Goal: Information Seeking & Learning: Learn about a topic

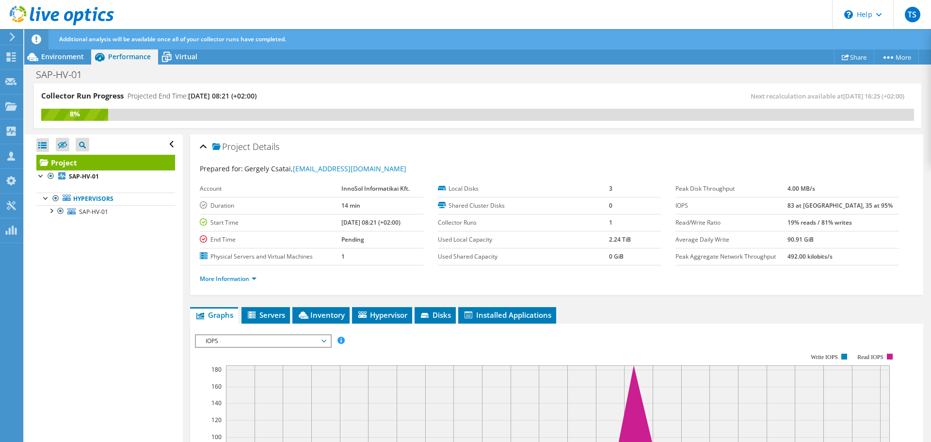
scroll to position [145, 0]
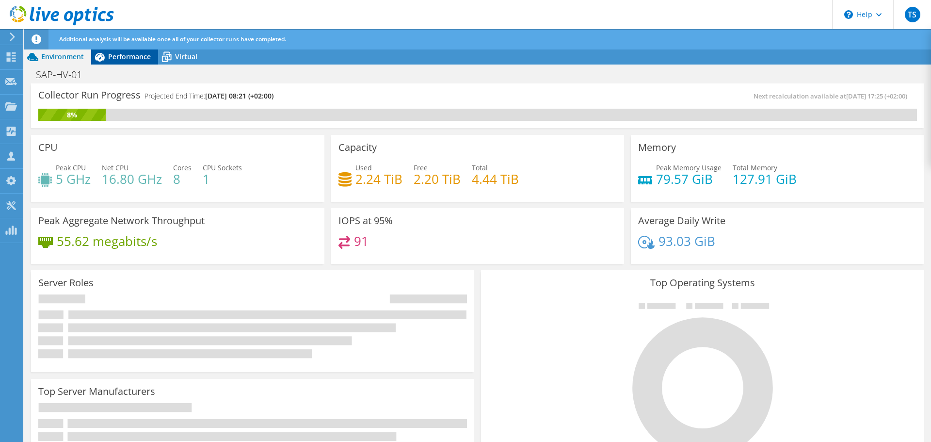
click at [125, 57] on span "Performance" at bounding box center [129, 56] width 43 height 9
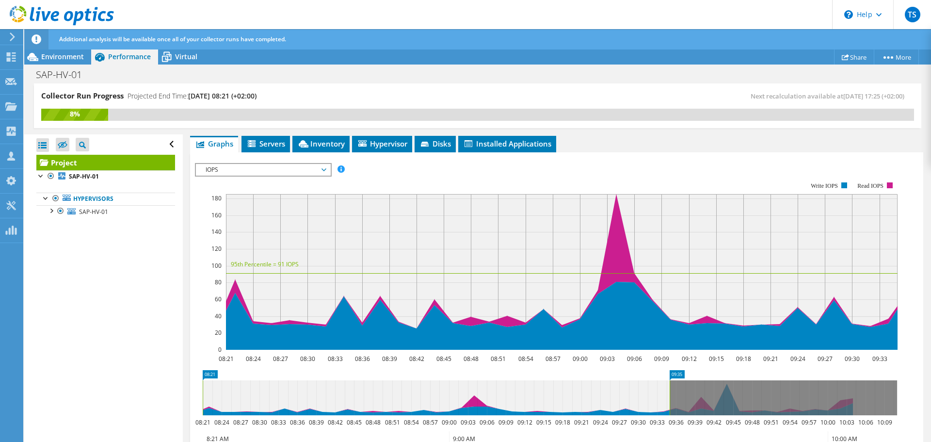
scroll to position [194, 0]
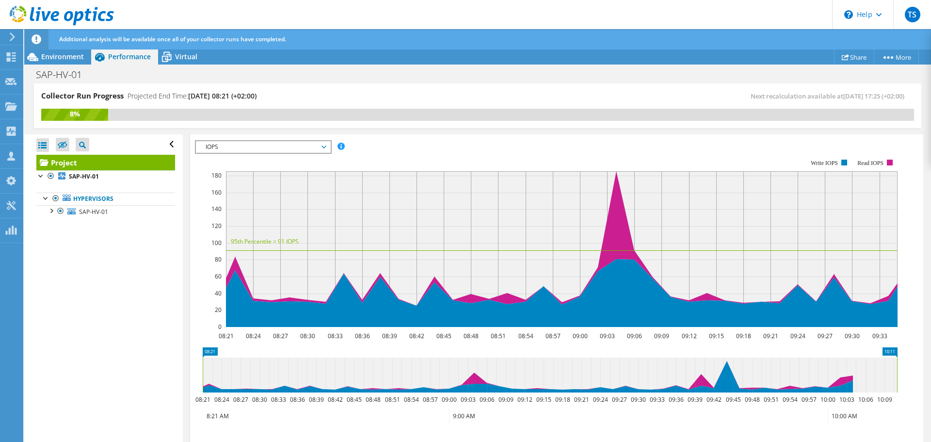
drag, startPoint x: 669, startPoint y: 371, endPoint x: 930, endPoint y: 370, distance: 261.3
click at [930, 370] on article "Project Details Prepared for: [PERSON_NAME], [PERSON_NAME][EMAIL_ADDRESS][DOMAI…" at bounding box center [557, 288] width 748 height 308
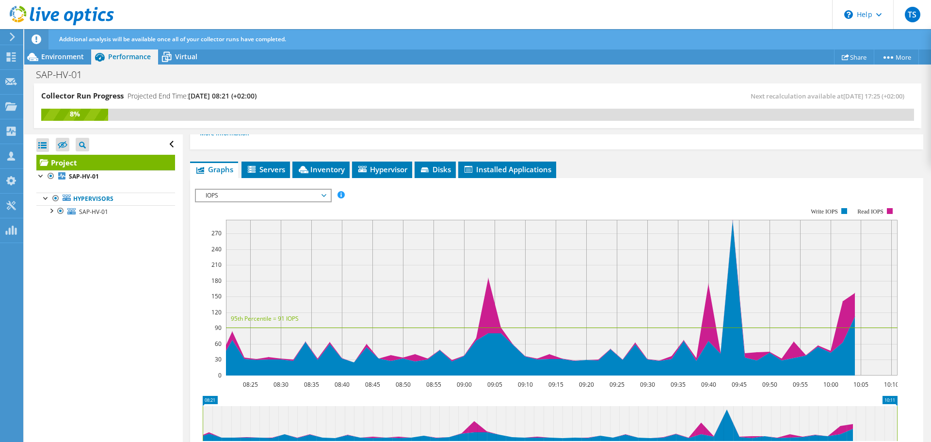
scroll to position [97, 0]
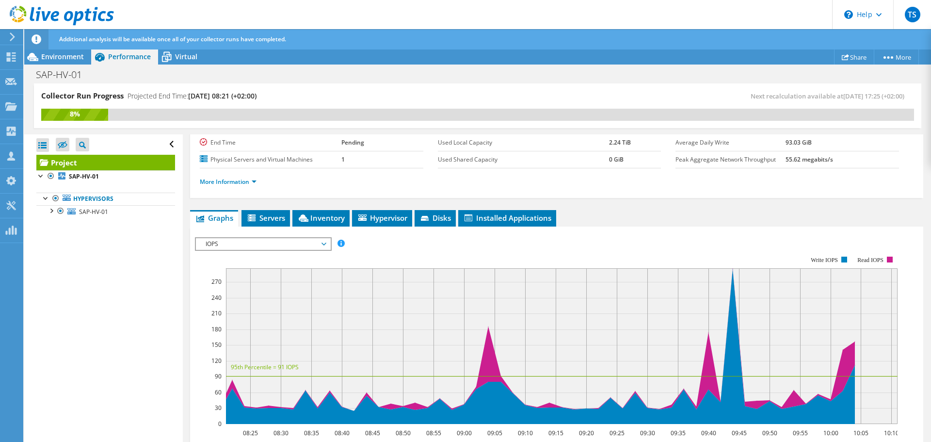
click at [218, 242] on span "IOPS" at bounding box center [263, 244] width 125 height 12
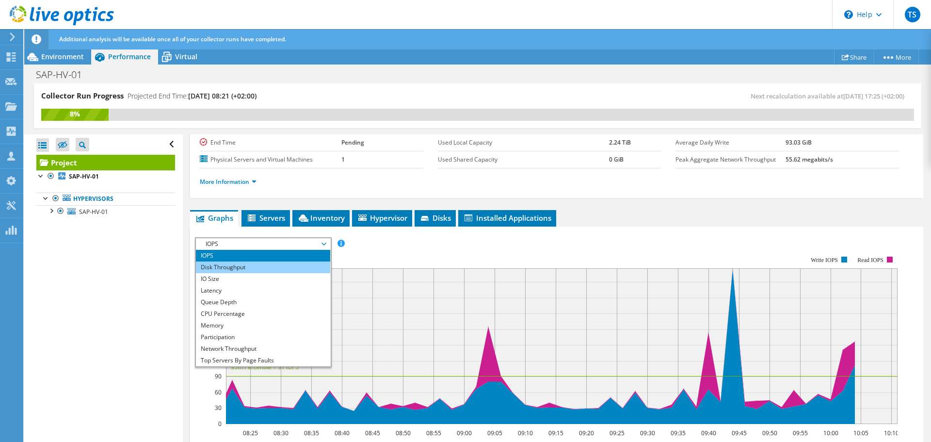
click at [221, 265] on li "Disk Throughput" at bounding box center [263, 267] width 134 height 12
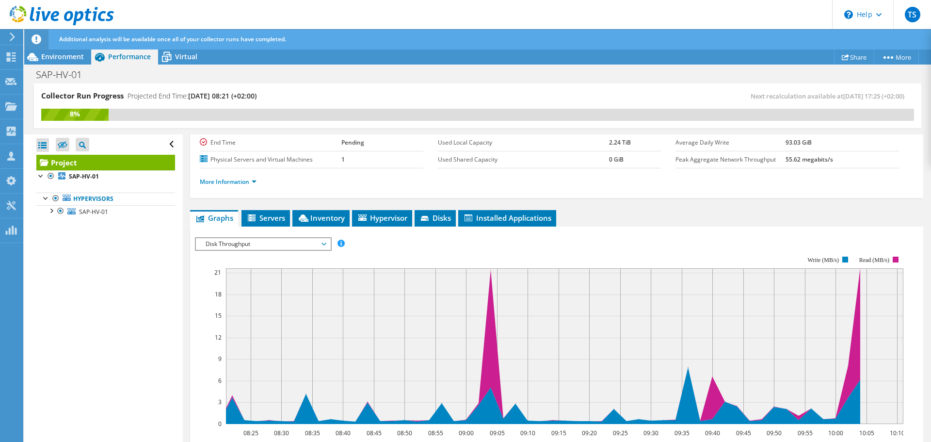
click at [255, 245] on span "Disk Throughput" at bounding box center [263, 244] width 125 height 12
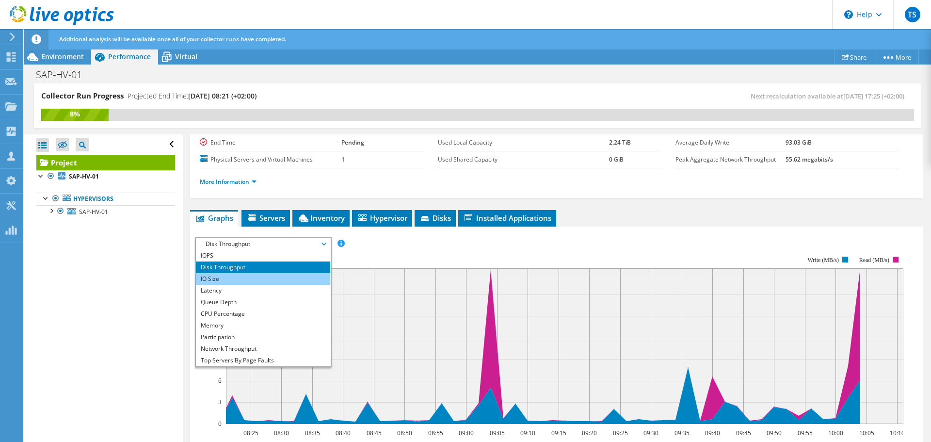
click at [225, 277] on li "IO Size" at bounding box center [263, 279] width 134 height 12
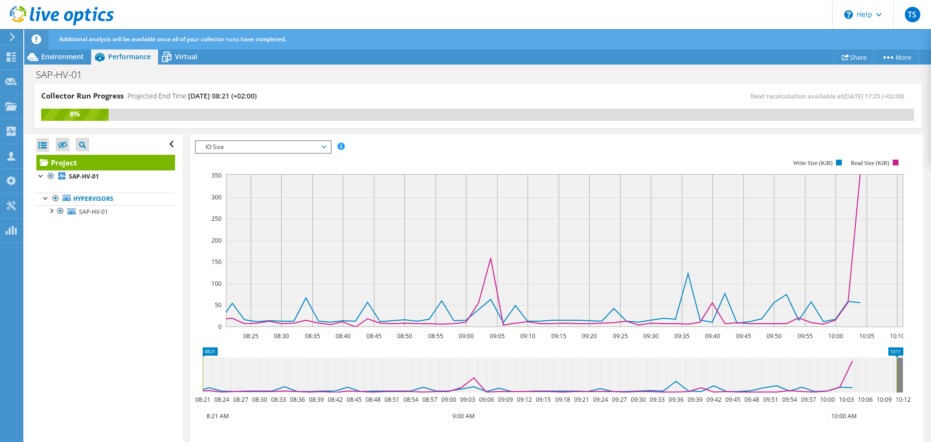
scroll to position [192, 0]
click at [284, 148] on span "IO Size" at bounding box center [263, 149] width 125 height 12
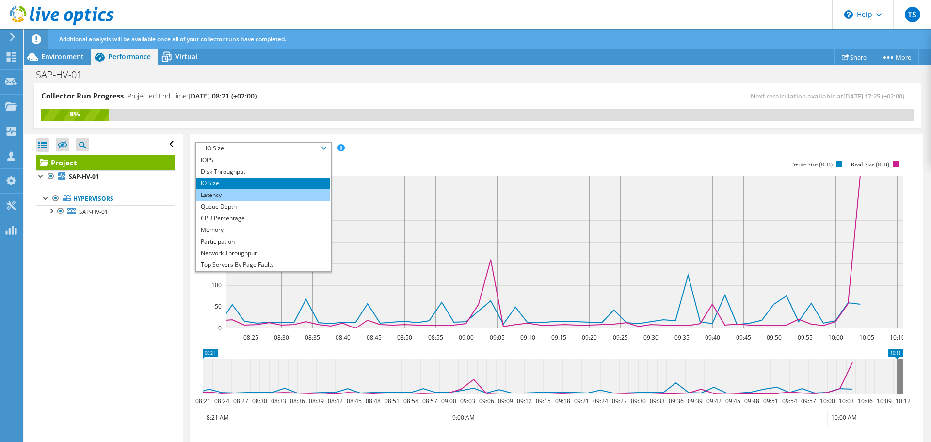
click at [255, 191] on li "Latency" at bounding box center [263, 195] width 134 height 12
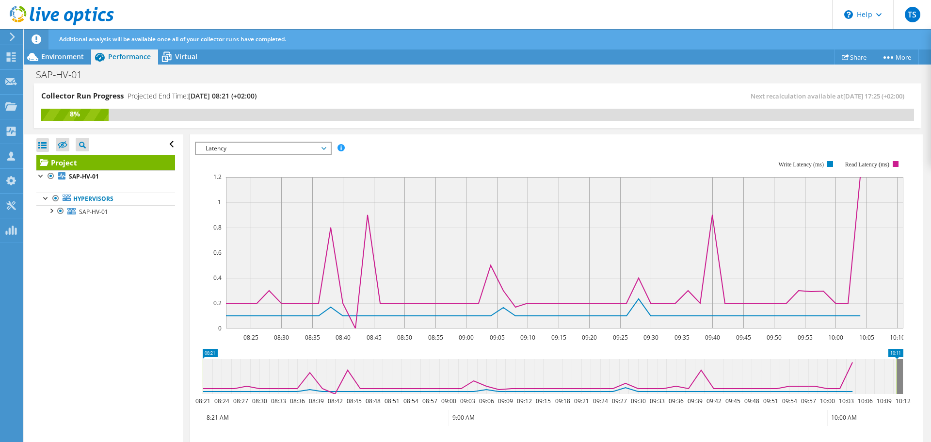
click at [287, 147] on span "Latency" at bounding box center [263, 149] width 125 height 12
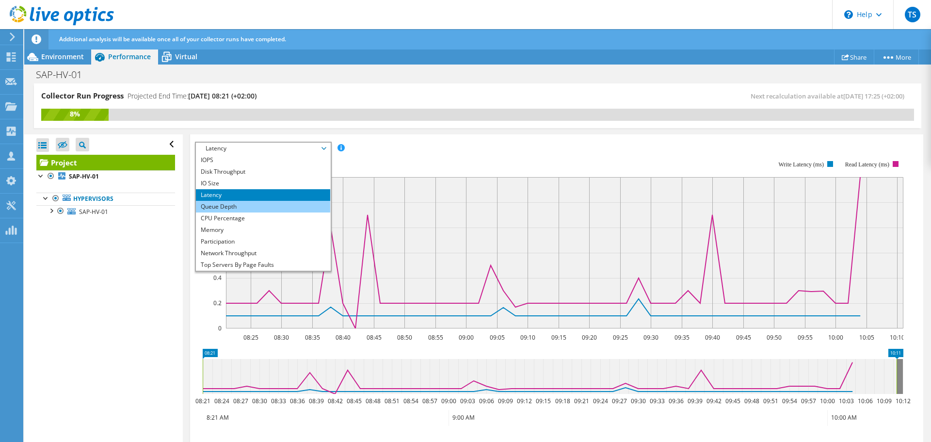
click at [242, 207] on li "Queue Depth" at bounding box center [263, 207] width 134 height 12
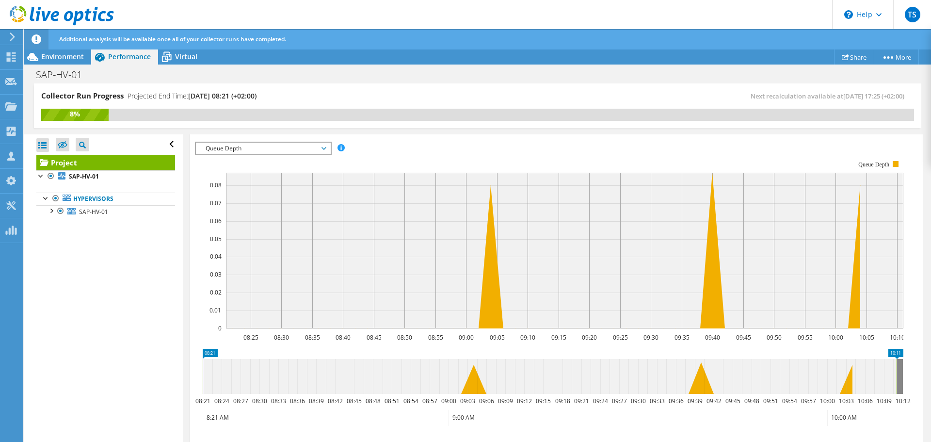
click at [264, 150] on span "Queue Depth" at bounding box center [263, 149] width 125 height 12
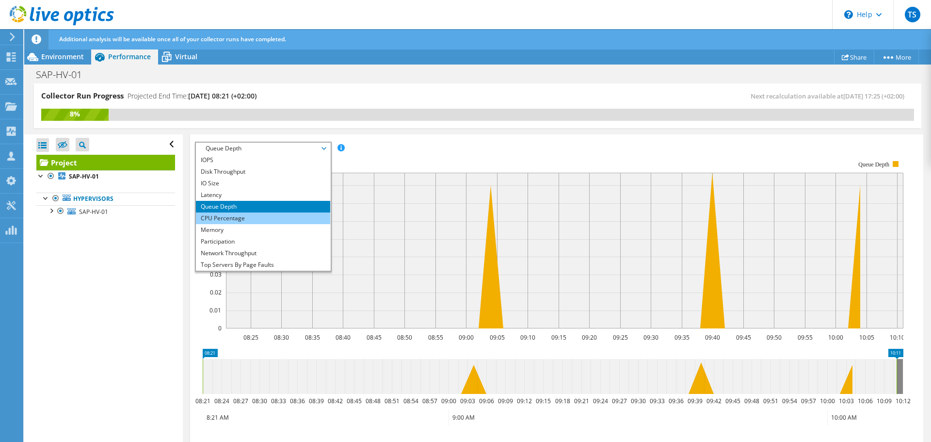
click at [238, 221] on li "CPU Percentage" at bounding box center [263, 218] width 134 height 12
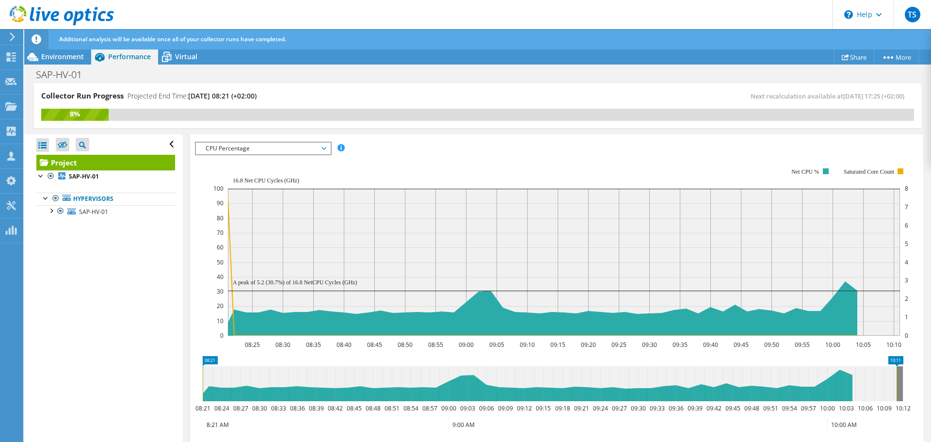
click at [266, 148] on span "CPU Percentage" at bounding box center [263, 149] width 125 height 12
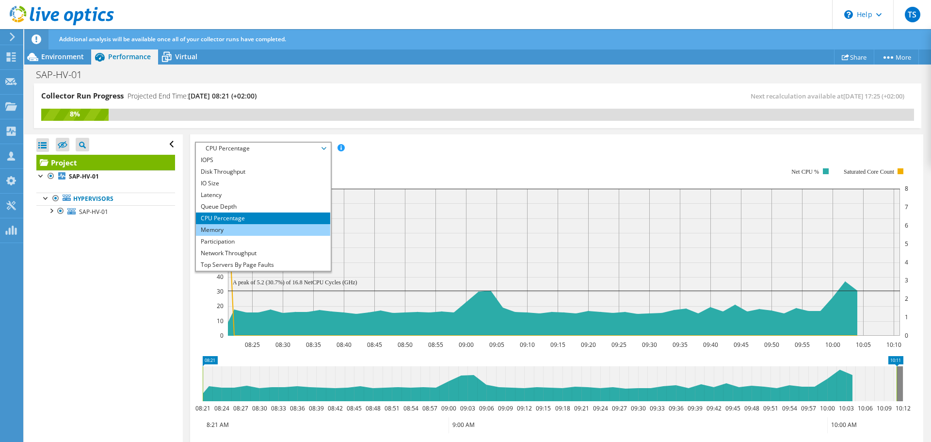
click at [214, 231] on li "Memory" at bounding box center [263, 230] width 134 height 12
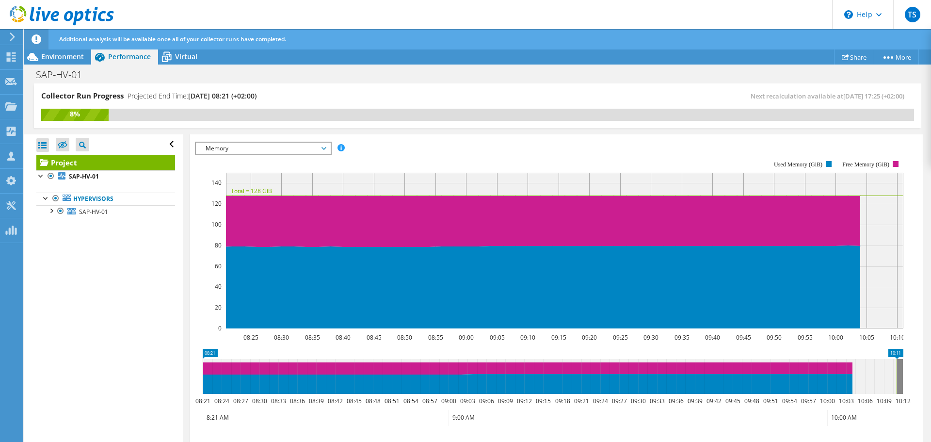
click at [239, 148] on span "Memory" at bounding box center [263, 149] width 125 height 12
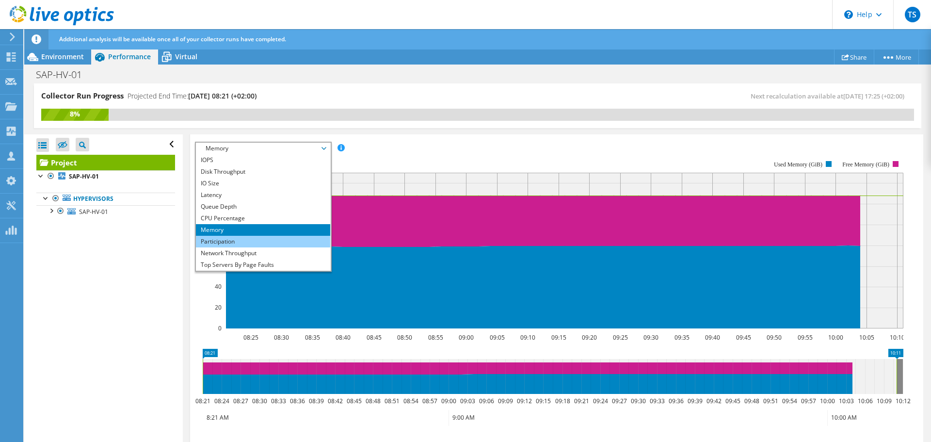
click at [216, 241] on li "Participation" at bounding box center [263, 242] width 134 height 12
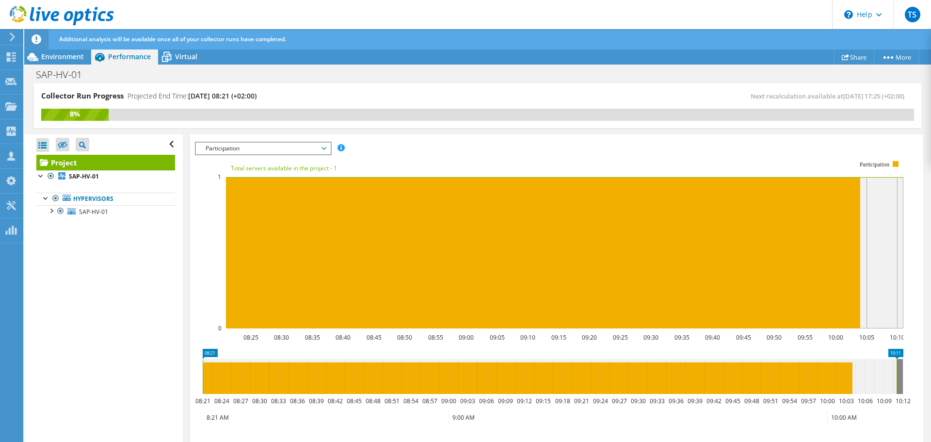
click at [267, 147] on span "Participation" at bounding box center [263, 149] width 125 height 12
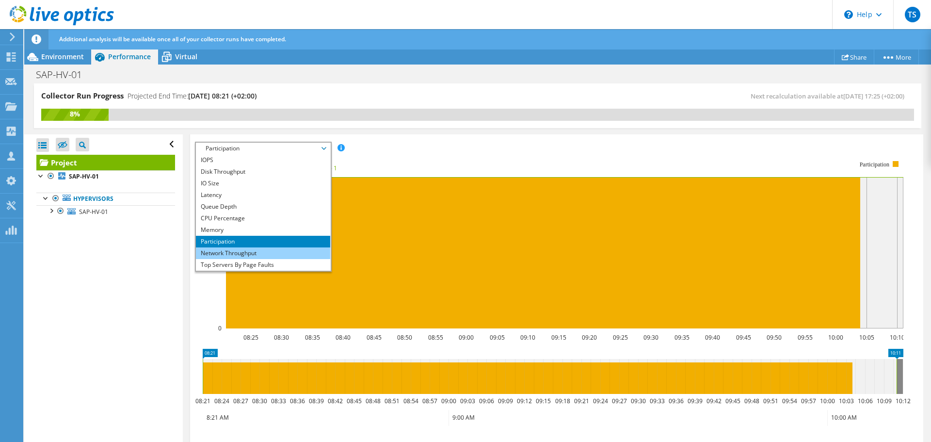
click at [210, 255] on li "Network Throughput" at bounding box center [263, 253] width 134 height 12
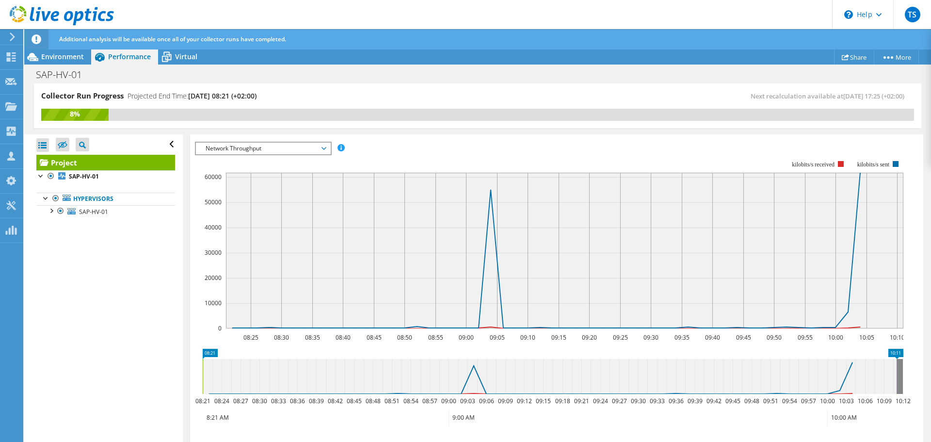
click at [257, 145] on span "Network Throughput" at bounding box center [263, 149] width 125 height 12
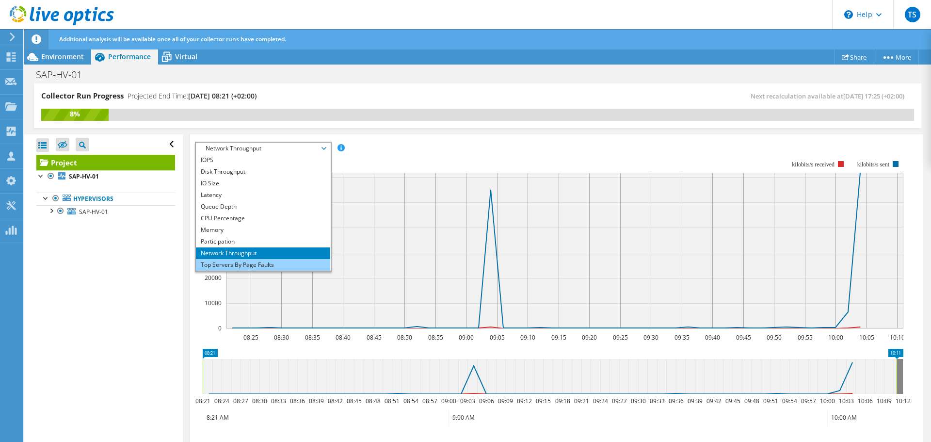
click at [219, 265] on li "Top Servers By Page Faults" at bounding box center [263, 265] width 134 height 12
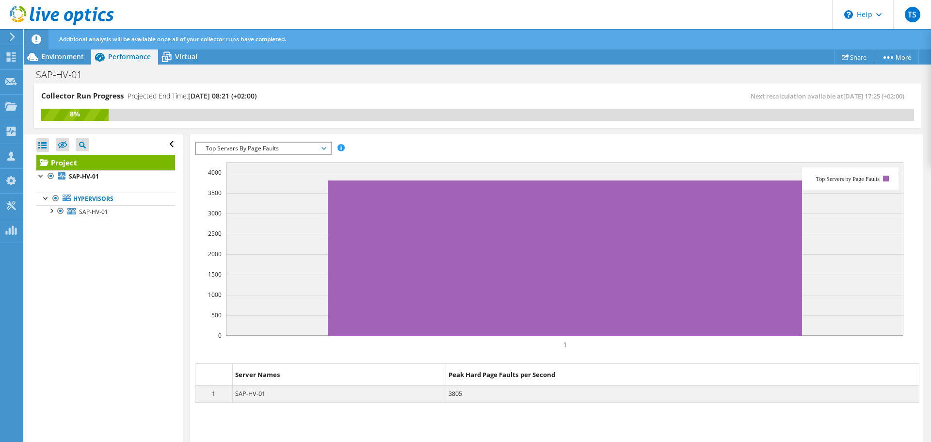
click at [275, 148] on span "Top Servers By Page Faults" at bounding box center [263, 149] width 125 height 12
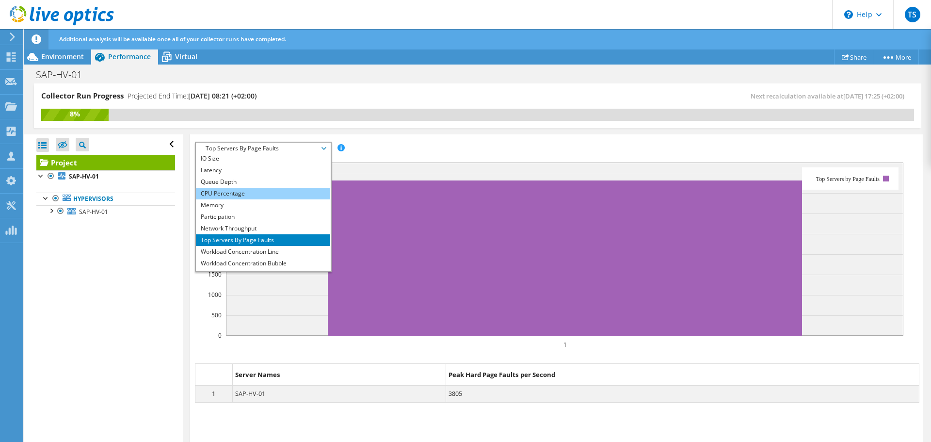
scroll to position [35, 0]
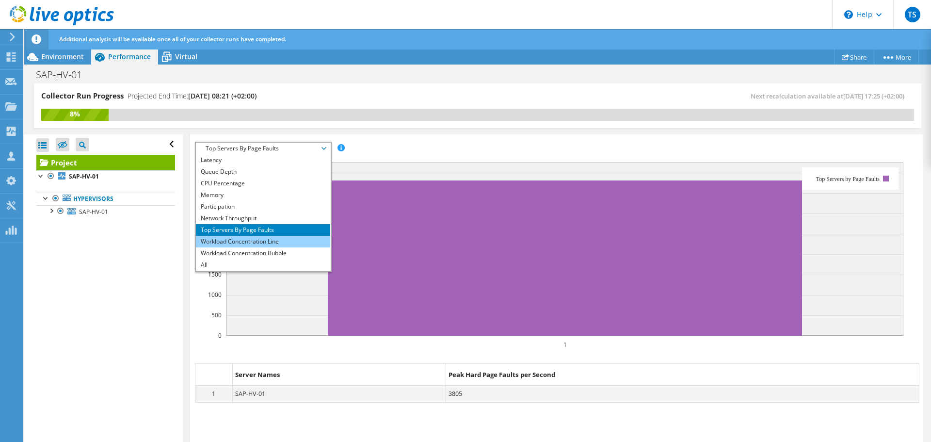
click at [248, 238] on li "Workload Concentration Line" at bounding box center [263, 242] width 134 height 12
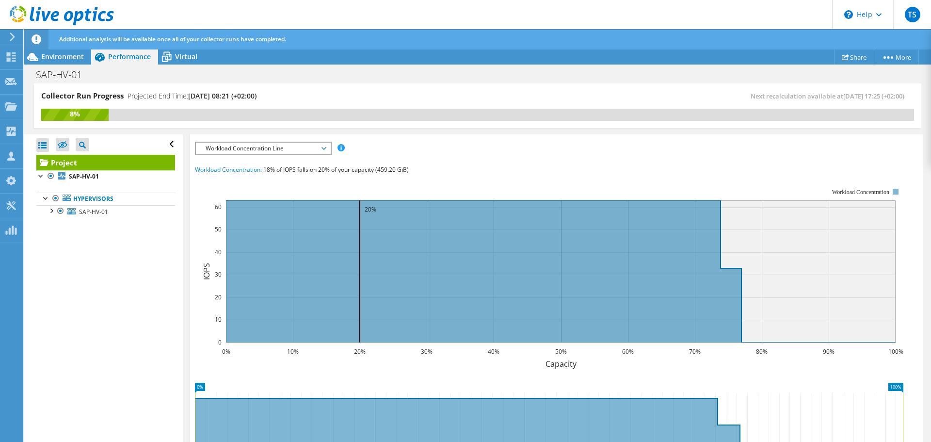
click at [262, 150] on span "Workload Concentration Line" at bounding box center [263, 149] width 125 height 12
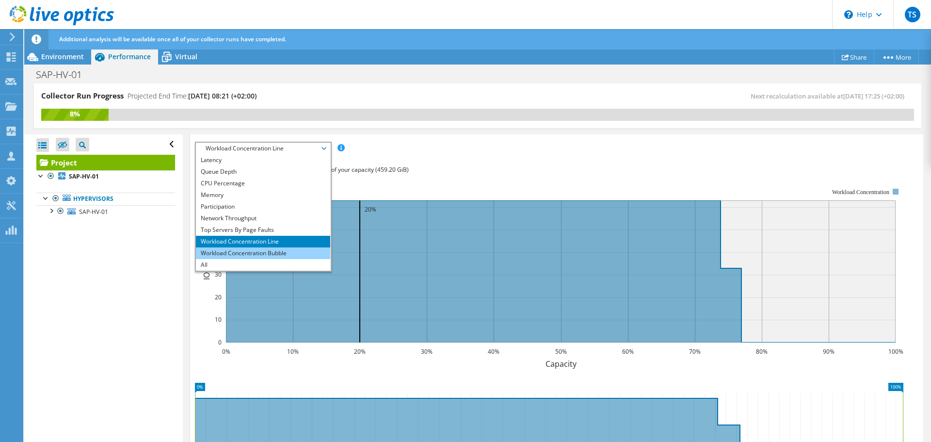
click at [239, 250] on li "Workload Concentration Bubble" at bounding box center [263, 253] width 134 height 12
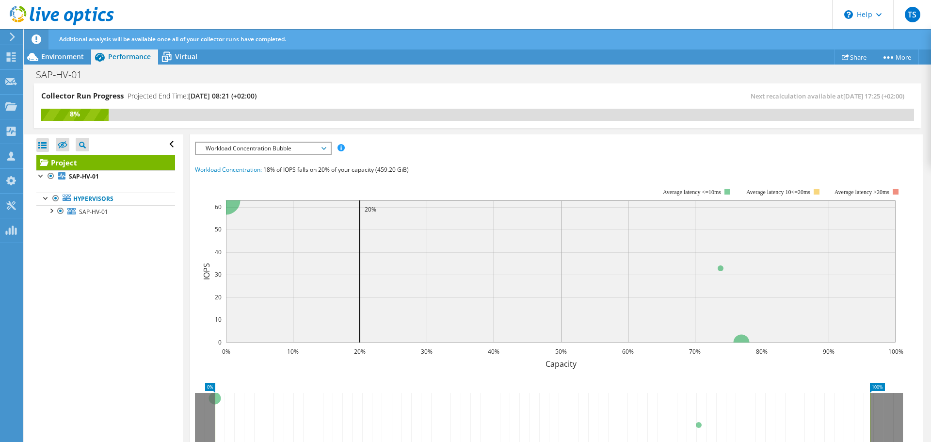
click at [240, 153] on span "Workload Concentration Bubble" at bounding box center [263, 149] width 125 height 12
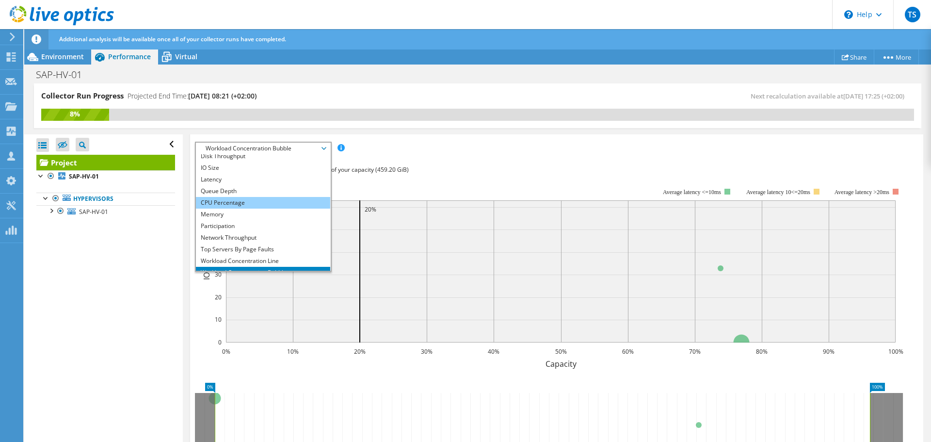
scroll to position [0, 0]
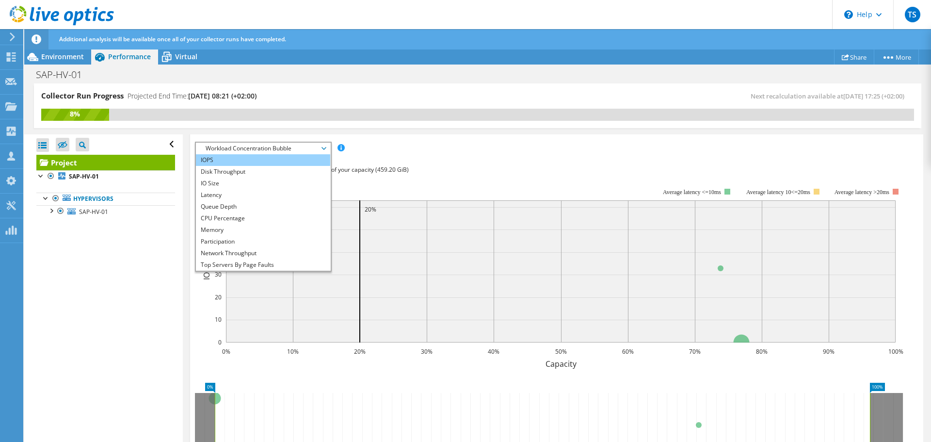
click at [242, 160] on li "IOPS" at bounding box center [263, 160] width 134 height 12
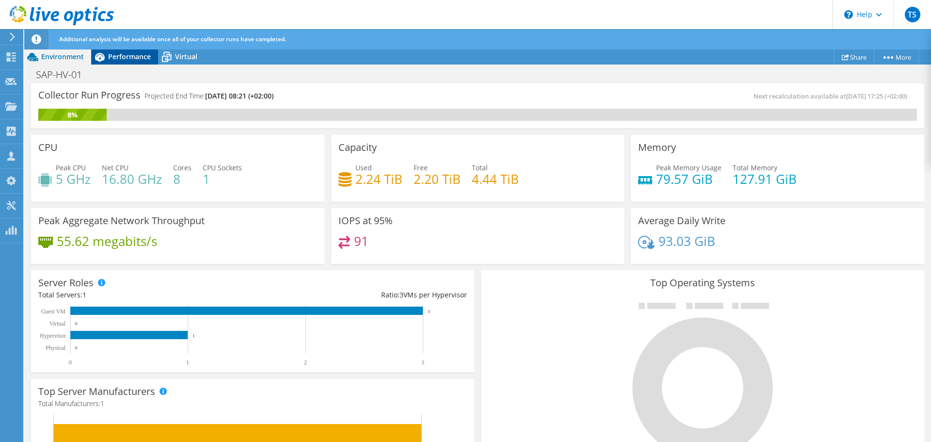
click at [135, 51] on div "Performance" at bounding box center [124, 57] width 67 height 16
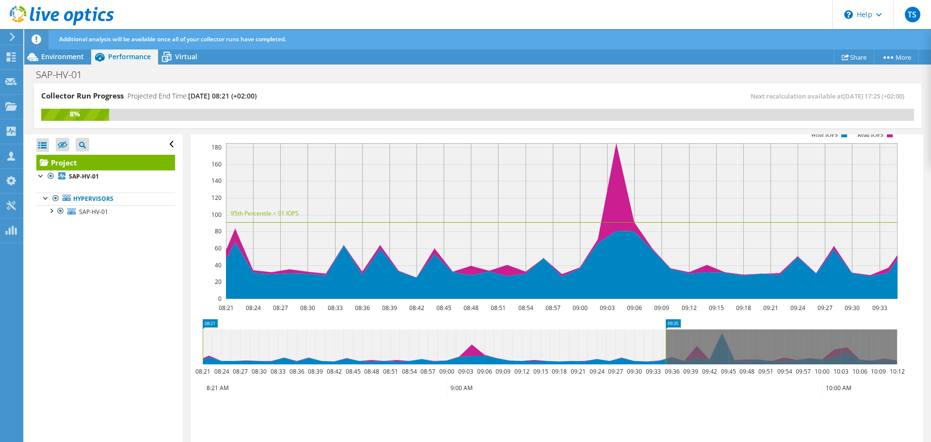
scroll to position [242, 0]
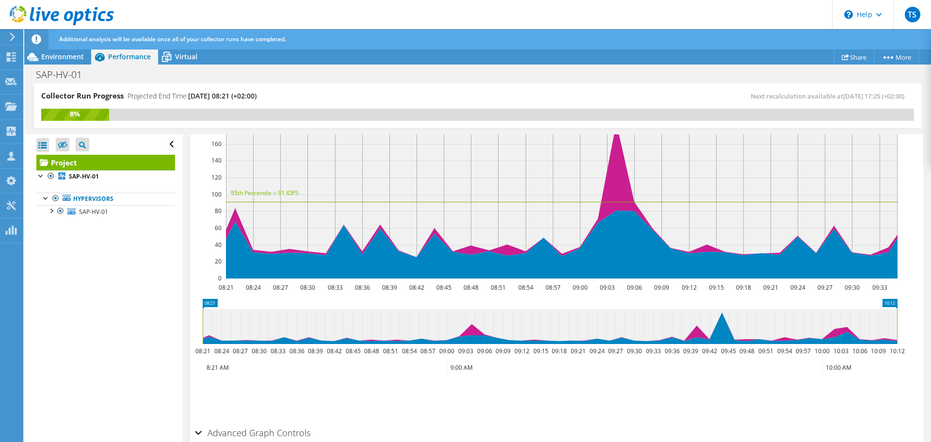
drag, startPoint x: 665, startPoint y: 333, endPoint x: 930, endPoint y: 338, distance: 265.3
click at [930, 339] on article "Project Details Prepared for: Gergely Csatai, gergely@csatai.hu Account InnoSol…" at bounding box center [557, 288] width 748 height 308
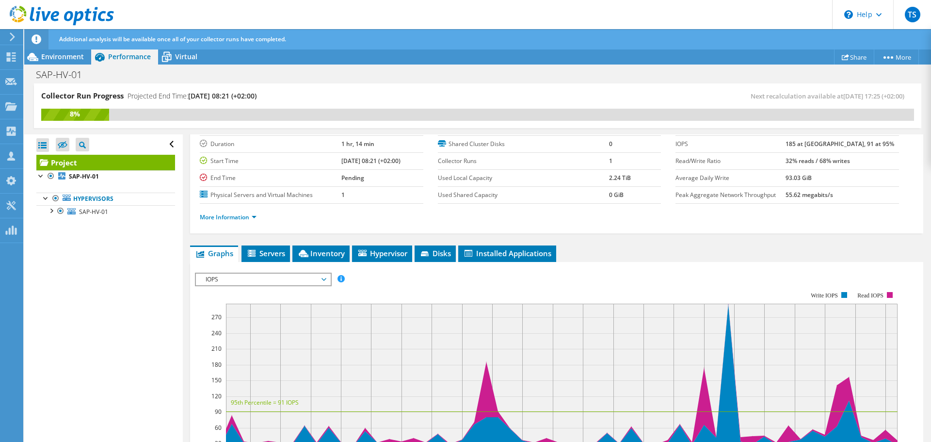
scroll to position [48, 0]
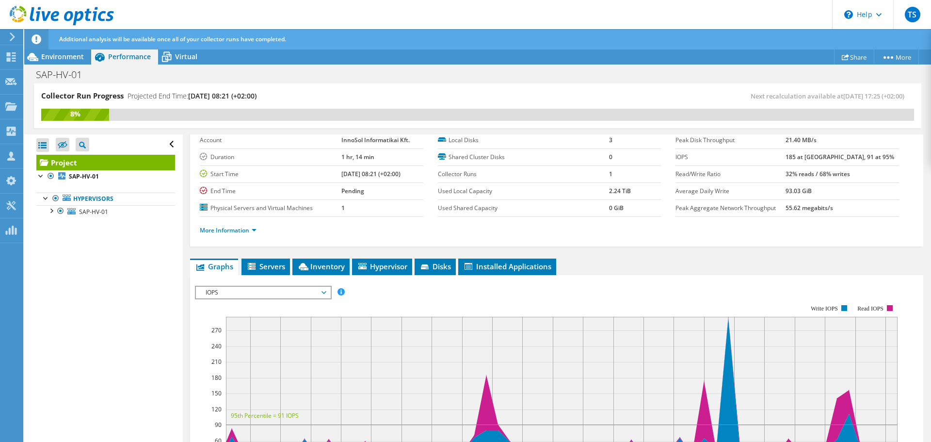
click at [271, 293] on span "IOPS" at bounding box center [263, 293] width 125 height 12
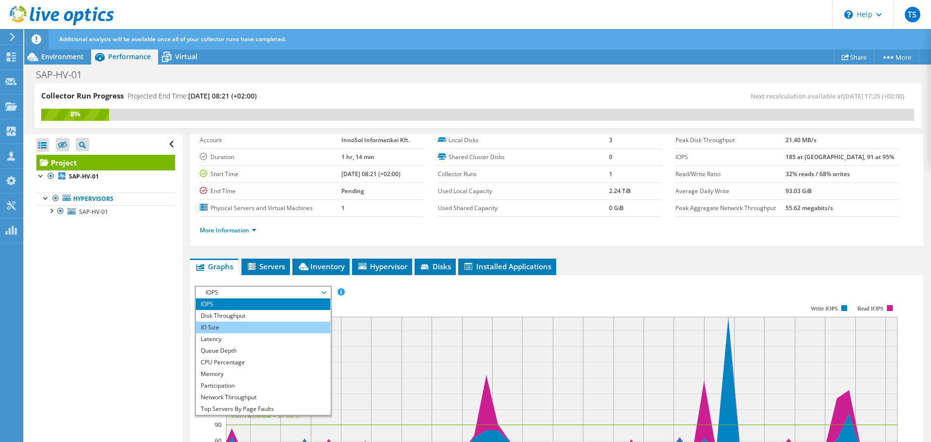
click at [231, 327] on li "IO Size" at bounding box center [263, 327] width 134 height 12
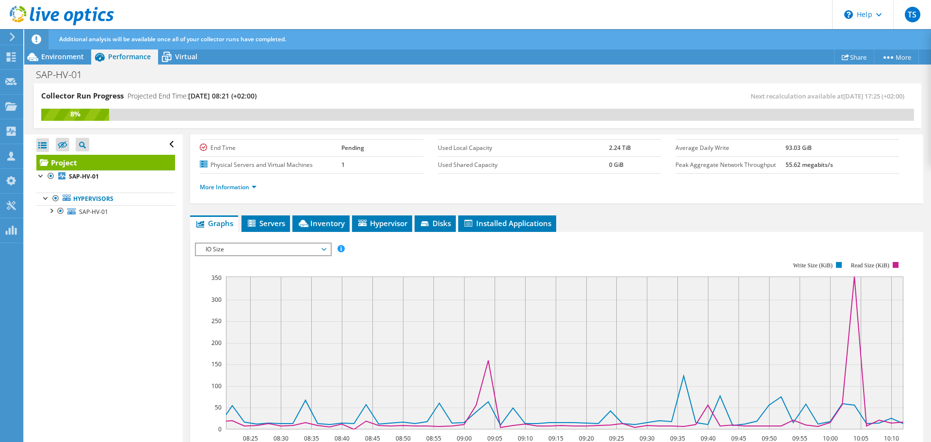
scroll to position [145, 0]
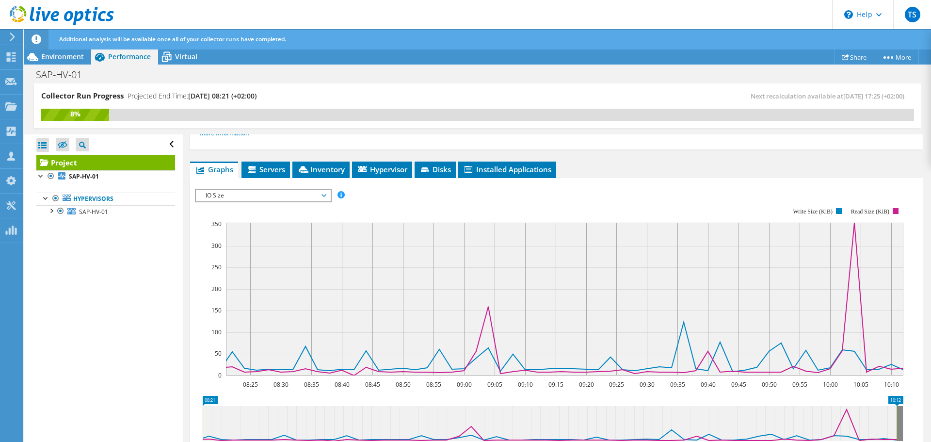
click at [247, 192] on span "IO Size" at bounding box center [263, 196] width 125 height 12
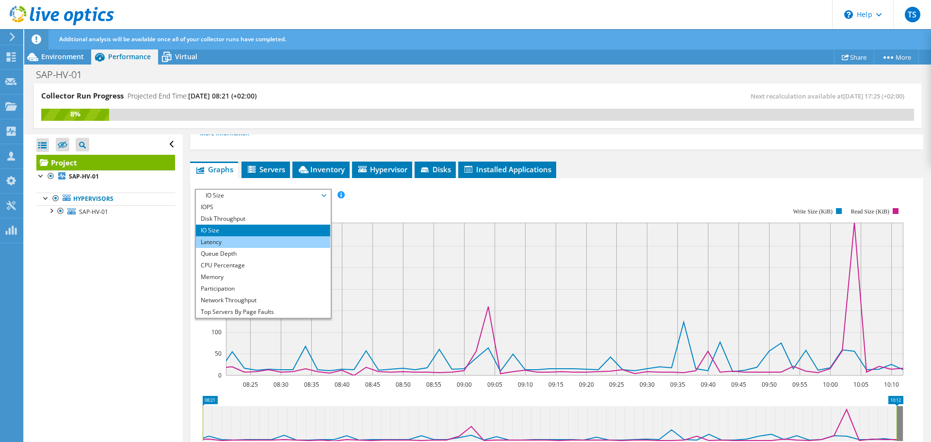
click at [221, 238] on li "Latency" at bounding box center [263, 242] width 134 height 12
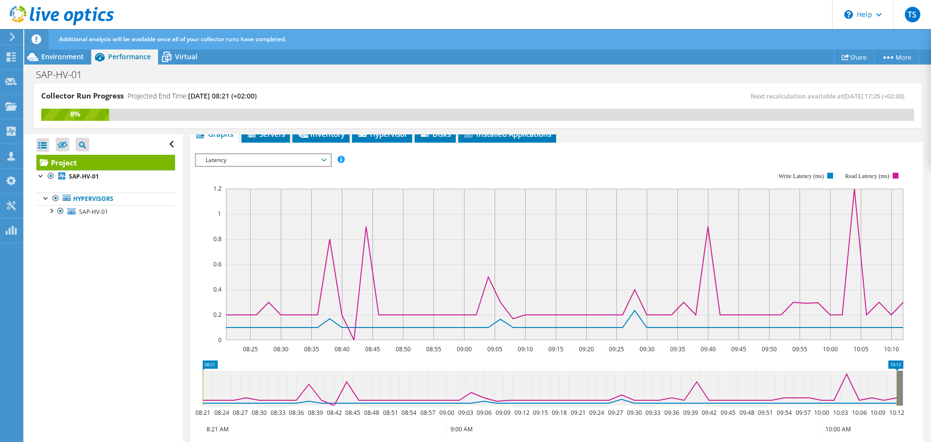
scroll to position [194, 0]
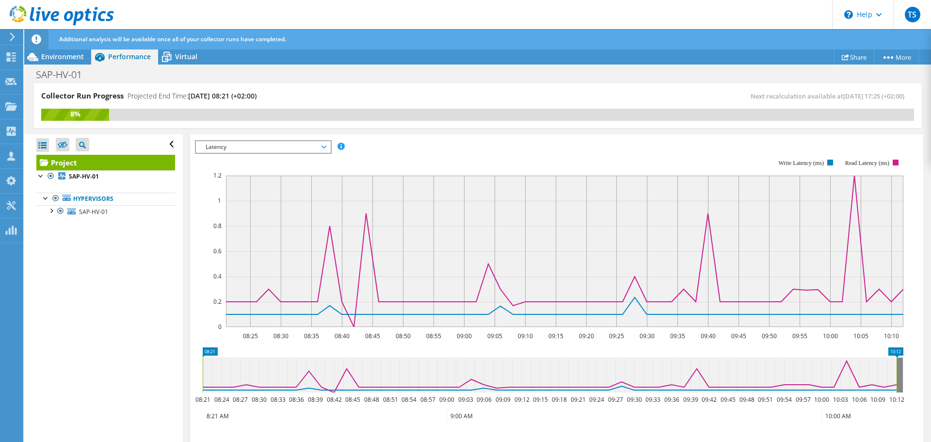
click at [252, 146] on span "Latency" at bounding box center [263, 147] width 125 height 12
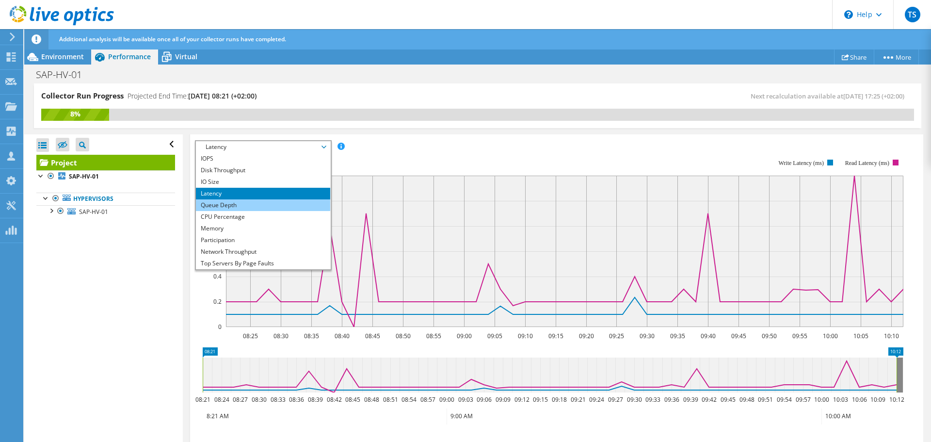
click at [240, 207] on li "Queue Depth" at bounding box center [263, 205] width 134 height 12
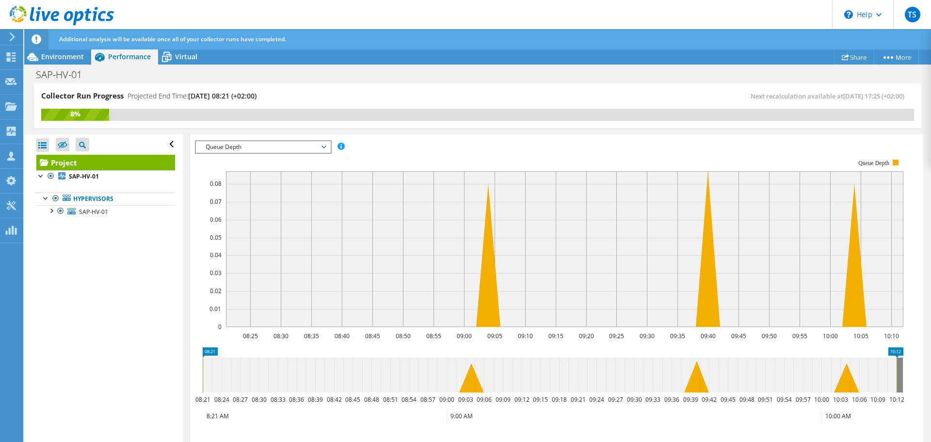
click at [270, 140] on div "Queue Depth IOPS Disk Throughput IO Size Latency Queue Depth CPU Percentage Mem…" at bounding box center [263, 147] width 137 height 14
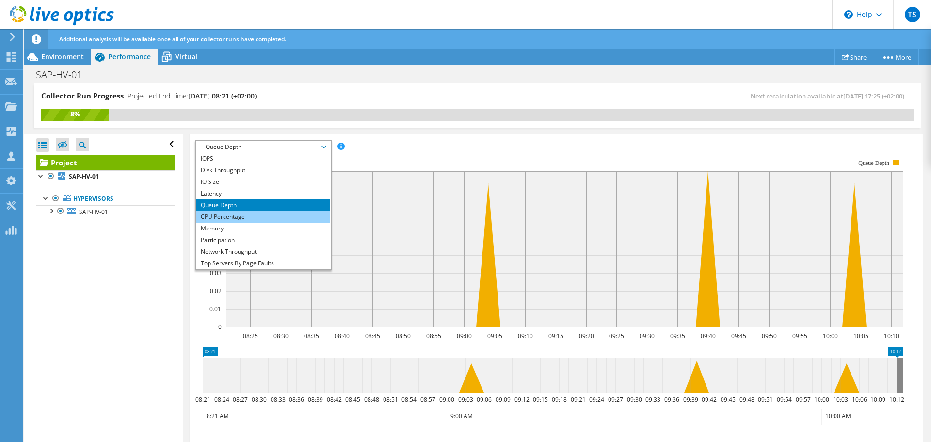
click at [246, 219] on li "CPU Percentage" at bounding box center [263, 217] width 134 height 12
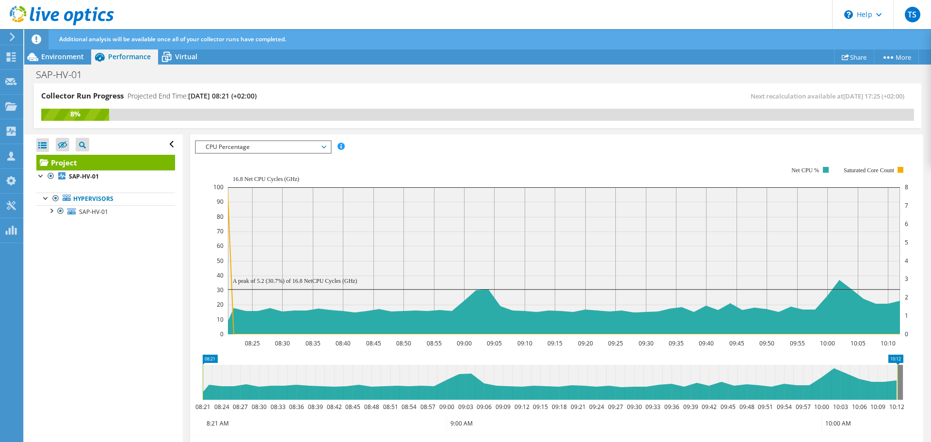
drag, startPoint x: 896, startPoint y: 373, endPoint x: 914, endPoint y: 371, distance: 18.0
click at [914, 371] on section "IOPS Disk Throughput IO Size Latency Queue Depth CPU Percentage Memory Page Fau…" at bounding box center [556, 328] width 733 height 399
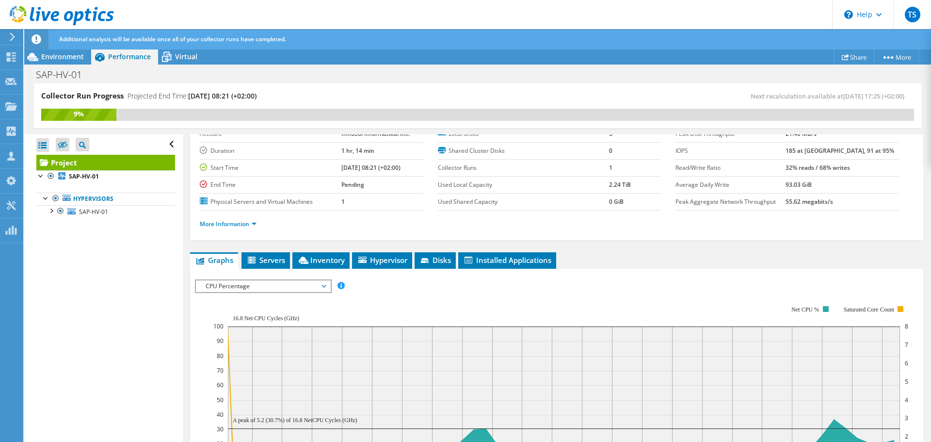
scroll to position [0, 0]
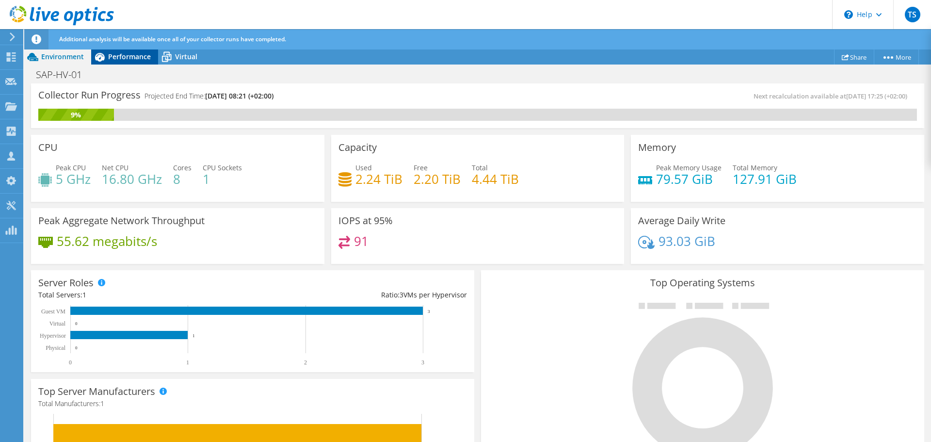
click at [108, 58] on span "Performance" at bounding box center [129, 56] width 43 height 9
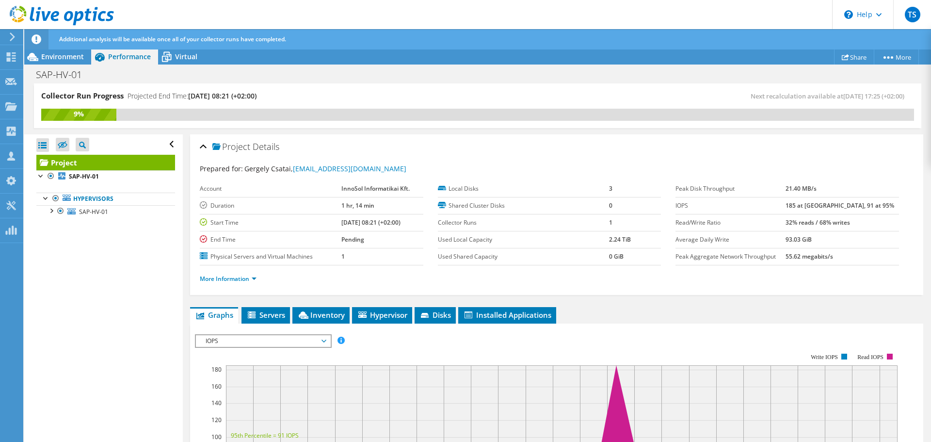
scroll to position [289, 0]
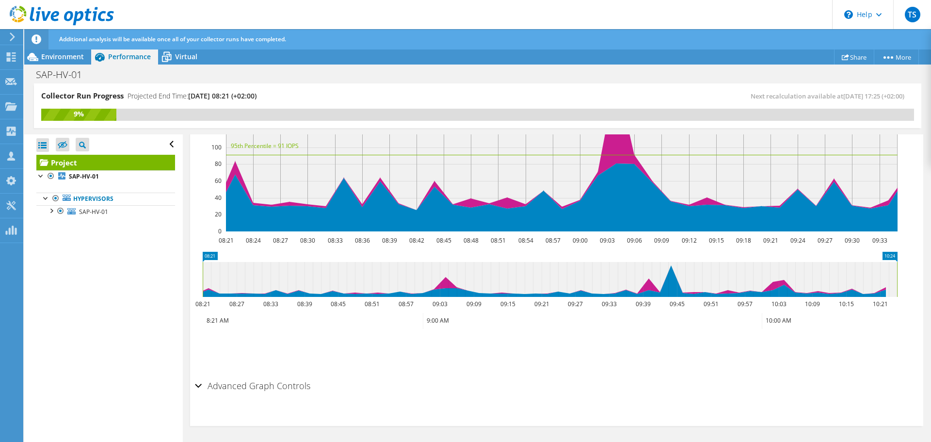
drag, startPoint x: 620, startPoint y: 285, endPoint x: 930, endPoint y: 280, distance: 310.8
click at [930, 280] on article "Project Details Prepared for: Gergely Csatai, gergely@csatai.hu Account InnoSol…" at bounding box center [557, 288] width 748 height 308
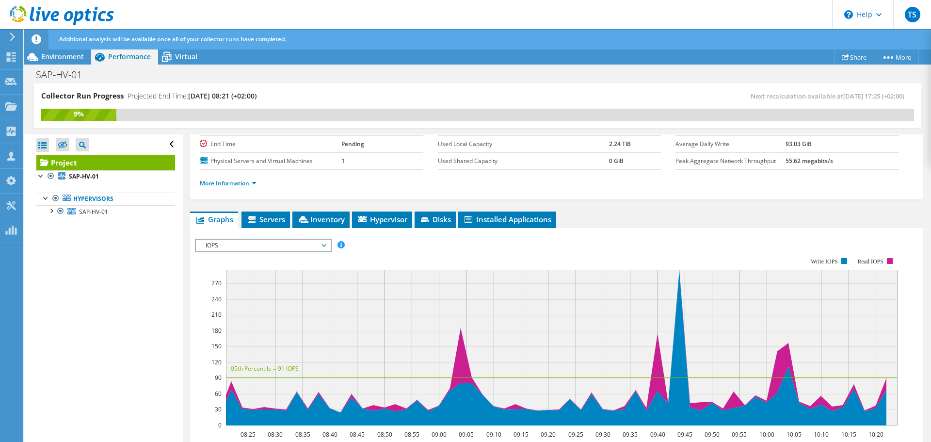
scroll to position [144, 0]
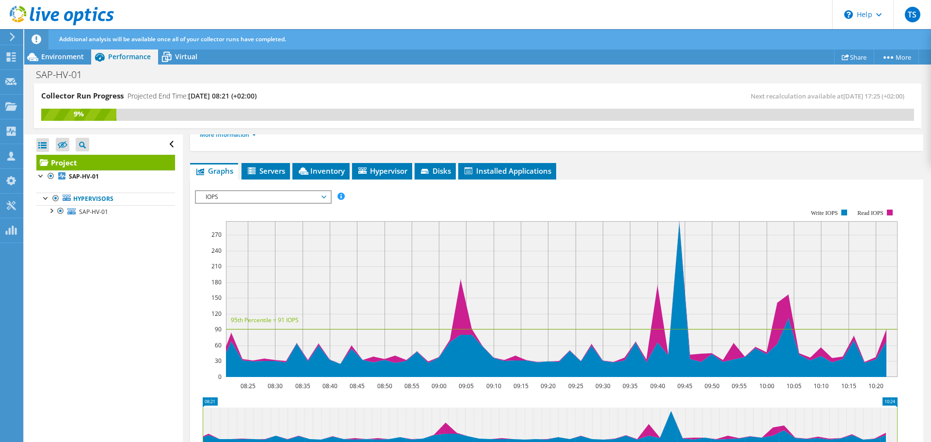
click at [244, 193] on span "IOPS" at bounding box center [263, 197] width 125 height 12
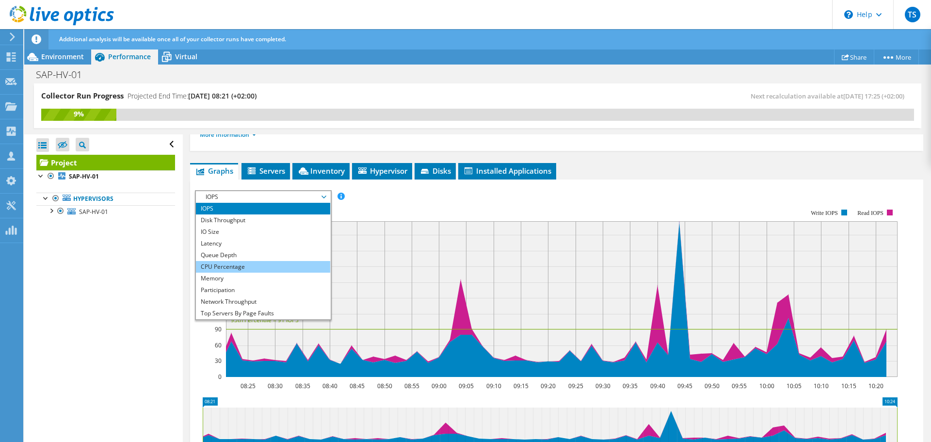
click at [229, 263] on li "CPU Percentage" at bounding box center [263, 267] width 134 height 12
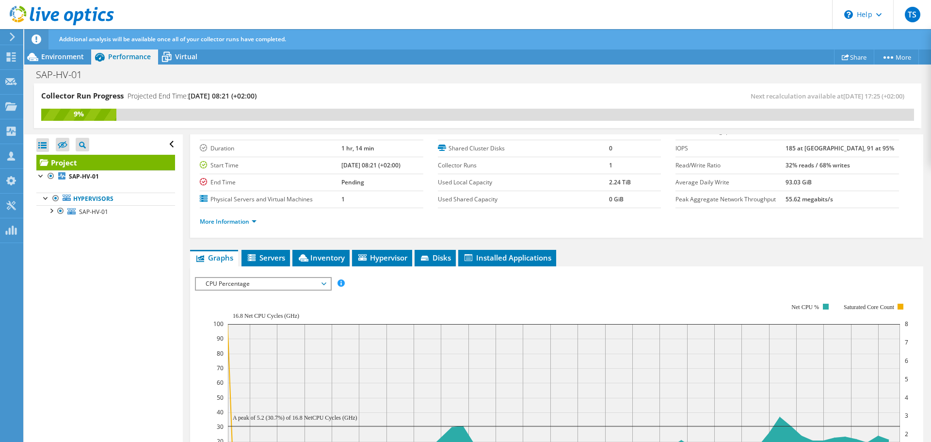
scroll to position [54, 0]
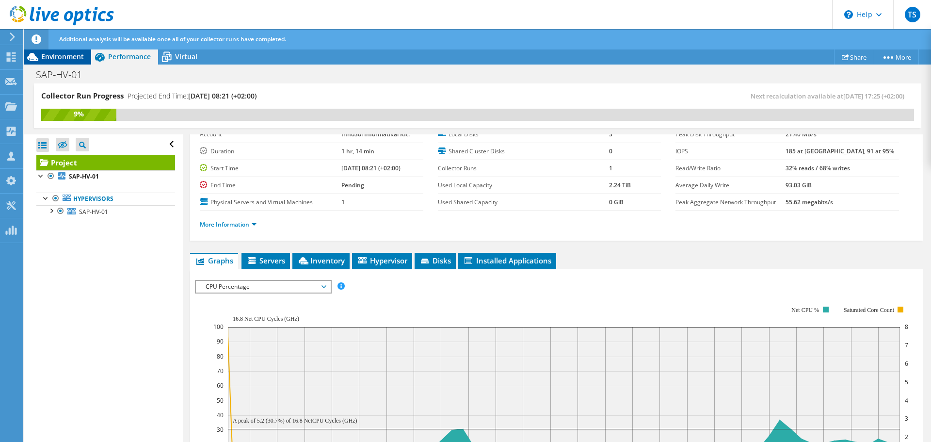
click at [52, 58] on span "Environment" at bounding box center [62, 56] width 43 height 9
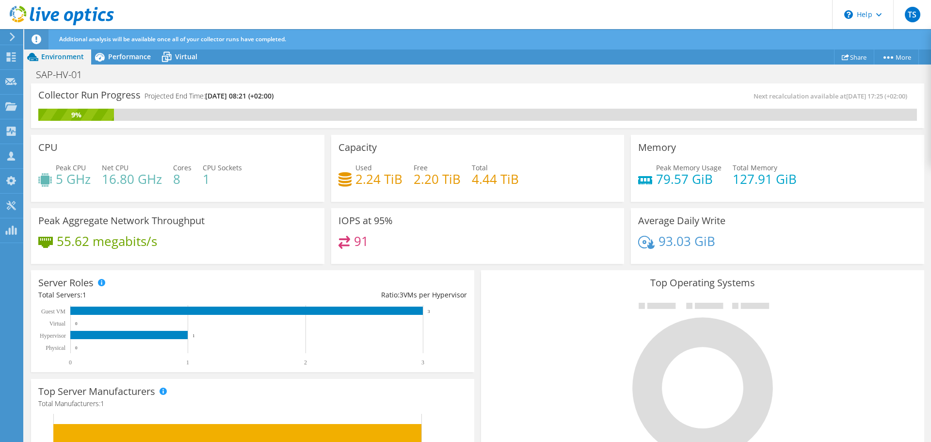
scroll to position [200, 0]
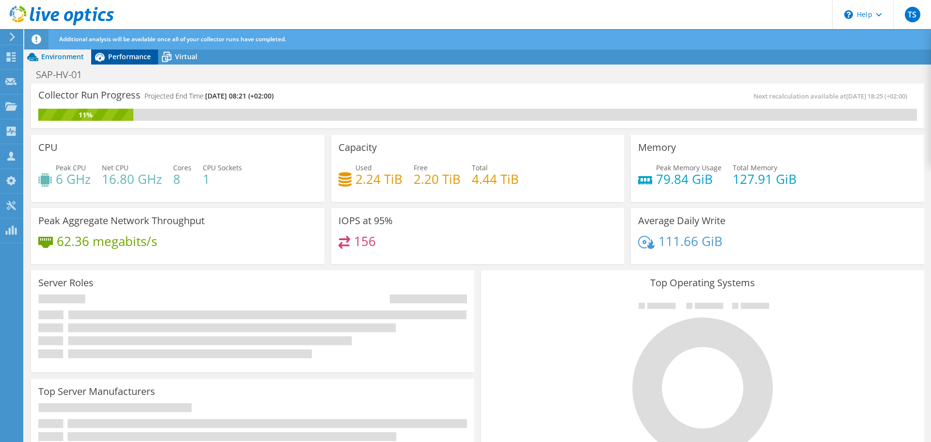
click at [137, 59] on span "Performance" at bounding box center [129, 56] width 43 height 9
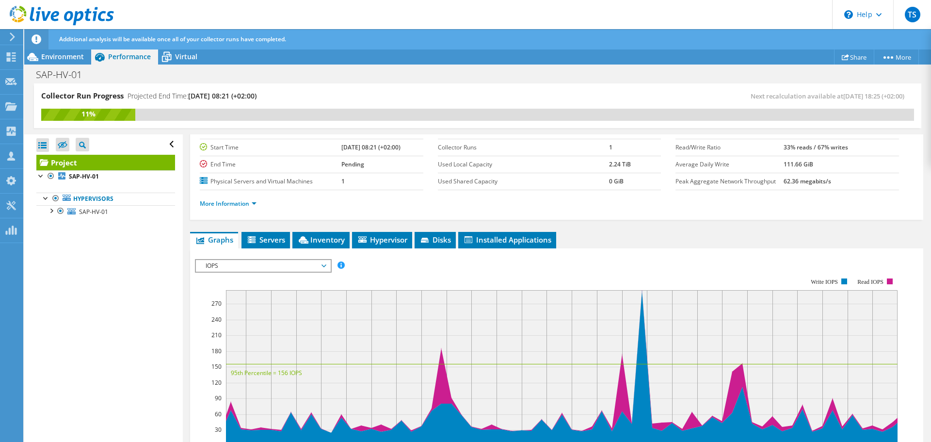
scroll to position [289, 0]
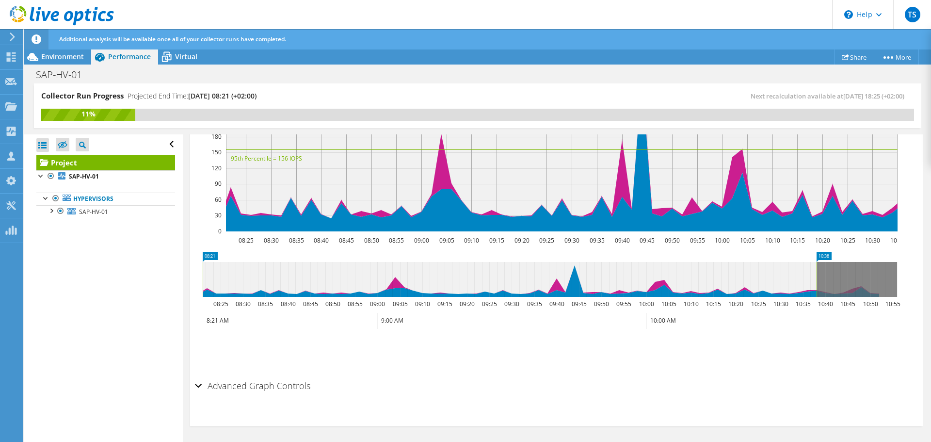
drag, startPoint x: 802, startPoint y: 275, endPoint x: 930, endPoint y: 277, distance: 128.5
click at [930, 278] on article "Project Details Prepared for: [PERSON_NAME], [PERSON_NAME][EMAIL_ADDRESS][DOMAI…" at bounding box center [557, 288] width 748 height 308
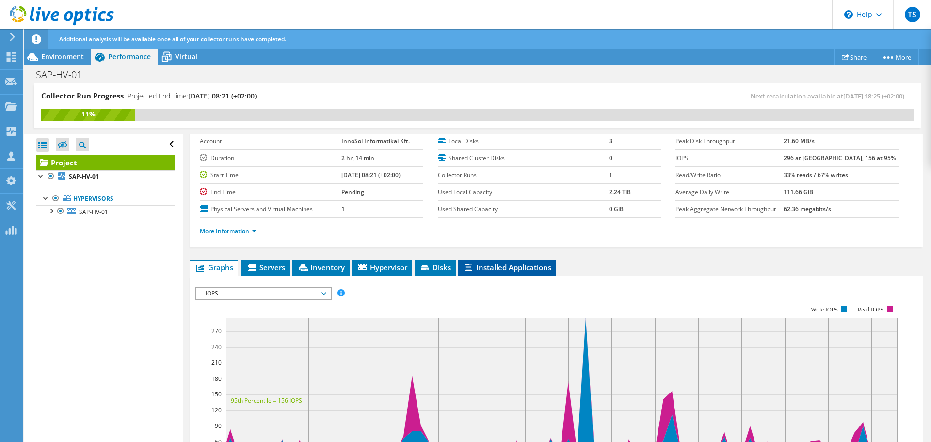
scroll to position [47, 0]
click at [268, 295] on span "IOPS" at bounding box center [263, 294] width 125 height 12
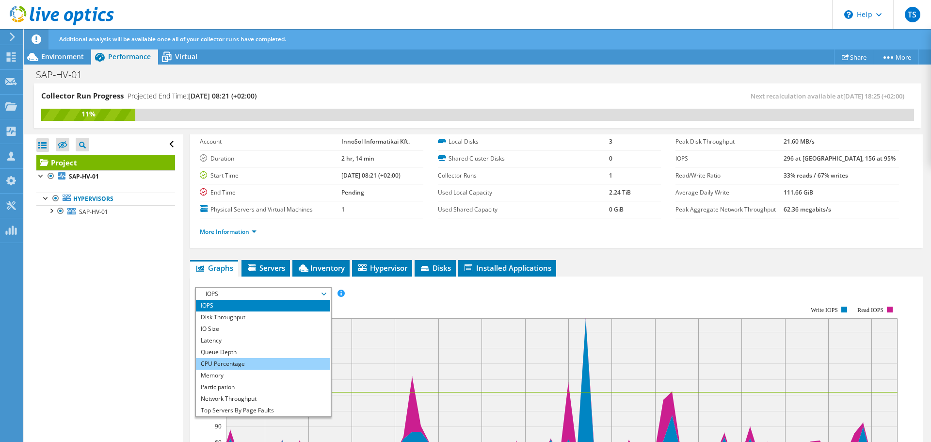
click at [219, 363] on li "CPU Percentage" at bounding box center [263, 364] width 134 height 12
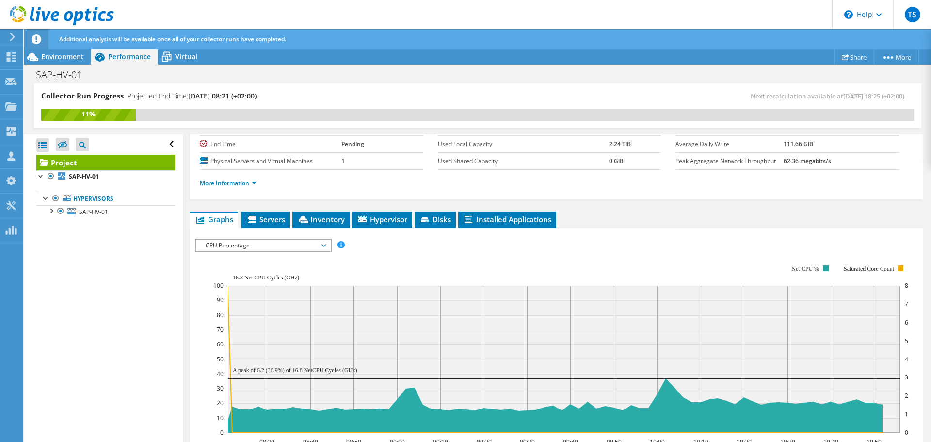
scroll to position [0, 0]
